Goal: Task Accomplishment & Management: Manage account settings

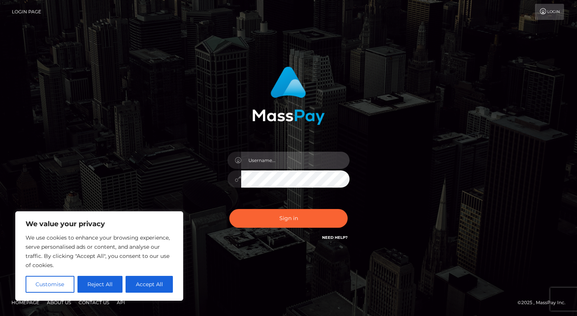
click at [288, 161] on input "text" at bounding box center [295, 159] width 108 height 17
type input "[PERSON_NAME].T"
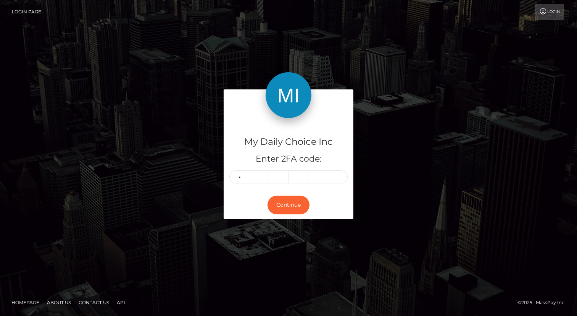
type input "2"
type input "1"
type input "8"
type input "2"
type input "0"
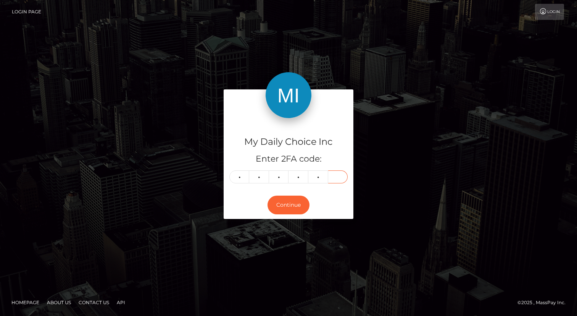
type input "8"
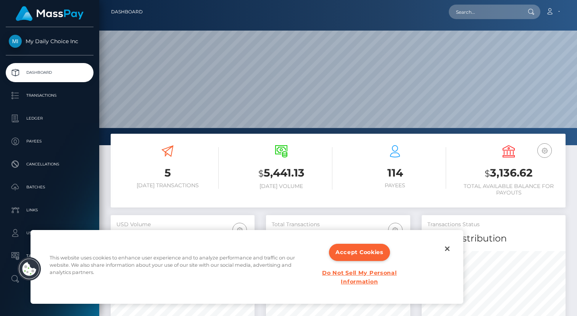
scroll to position [135, 144]
click at [448, 246] on button "Close" at bounding box center [447, 248] width 17 height 17
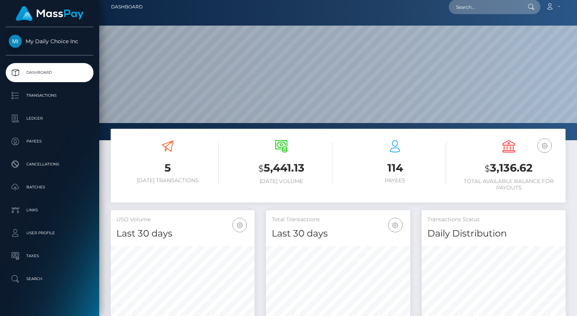
scroll to position [0, 0]
